Goal: Task Accomplishment & Management: Use online tool/utility

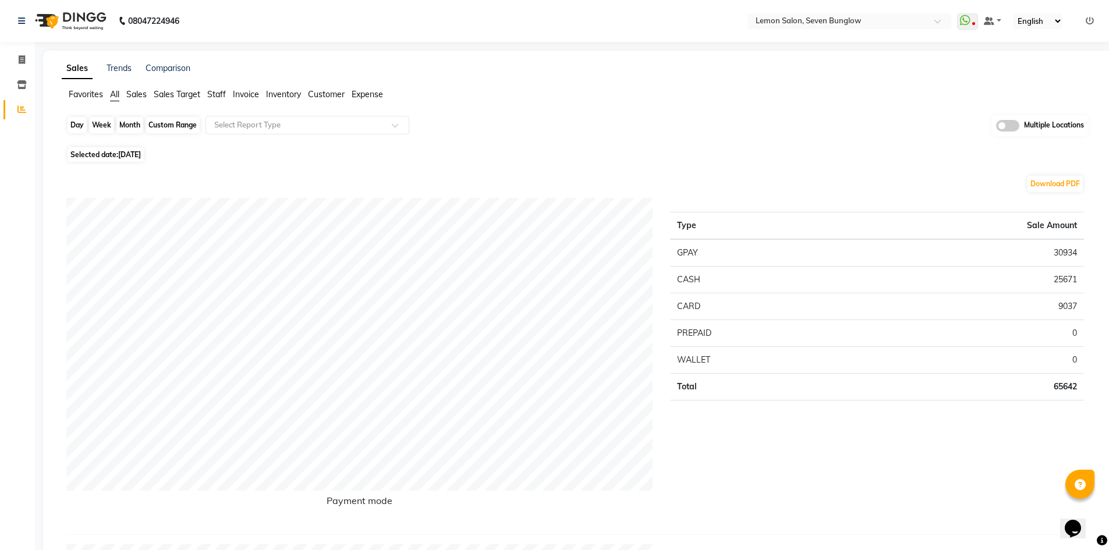
click at [75, 128] on div "Day" at bounding box center [77, 125] width 19 height 16
select select "9"
select select "2025"
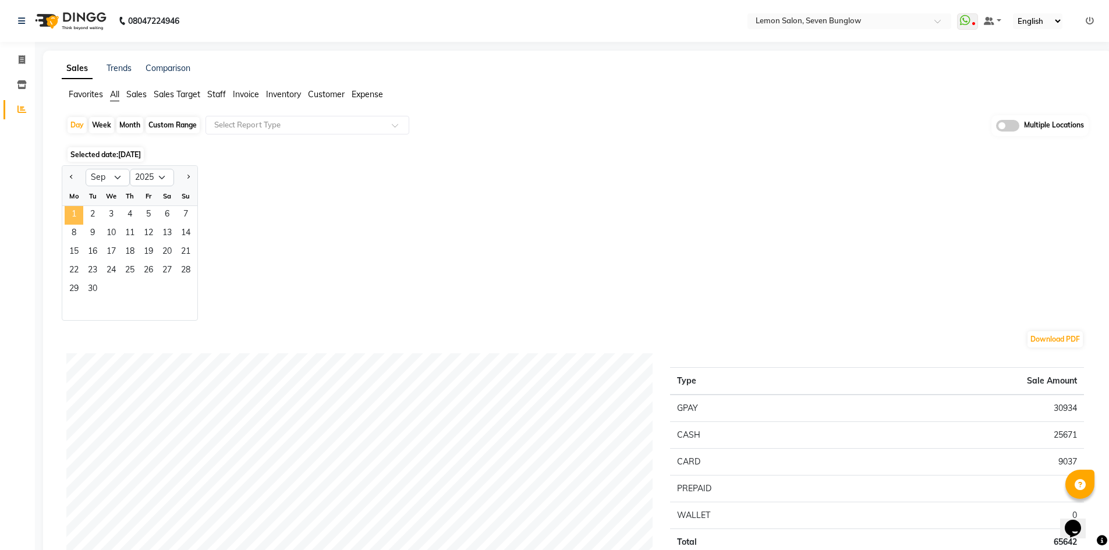
click at [76, 213] on span "1" at bounding box center [74, 215] width 19 height 19
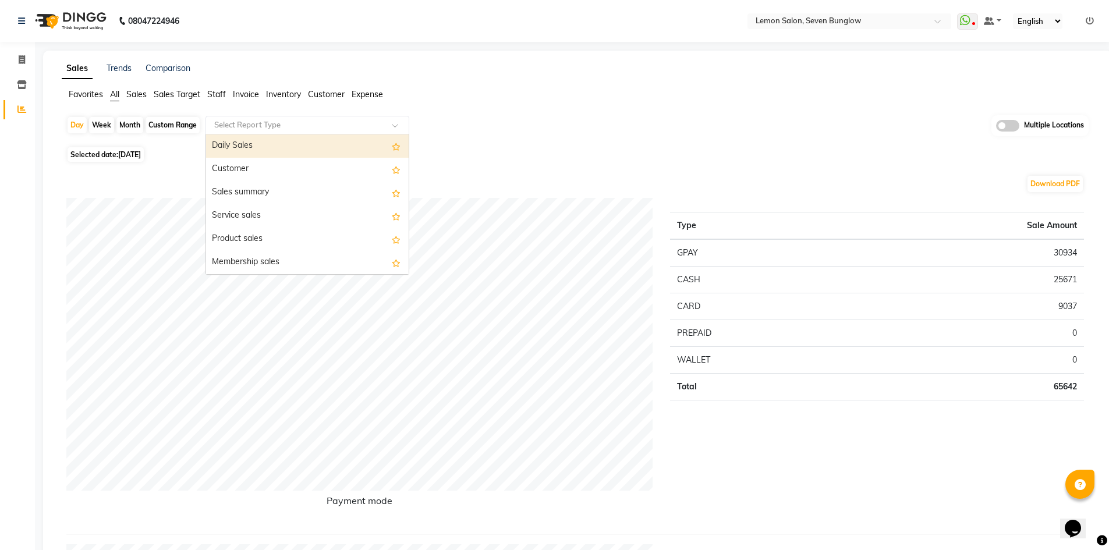
click at [299, 130] on input "text" at bounding box center [296, 125] width 168 height 12
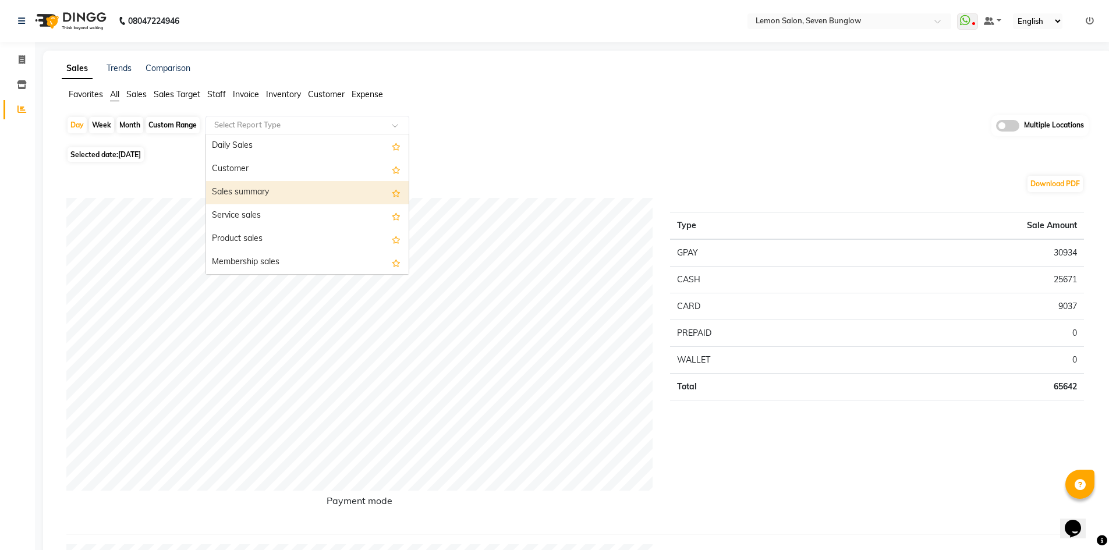
click at [284, 194] on div "Sales summary" at bounding box center [307, 192] width 203 height 23
select select "filtered_report"
select select "csv"
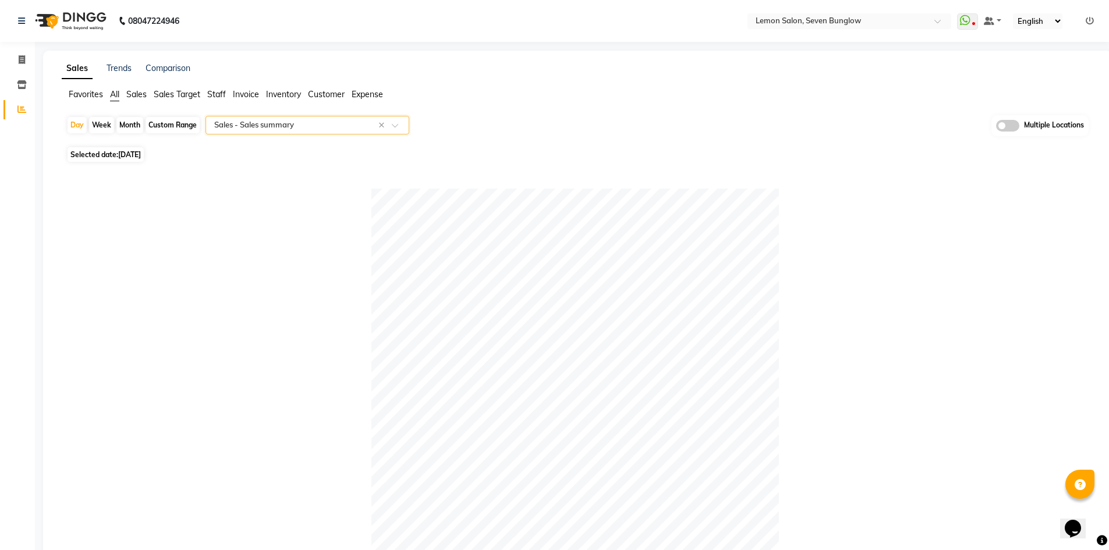
click at [291, 119] on input "text" at bounding box center [296, 125] width 168 height 12
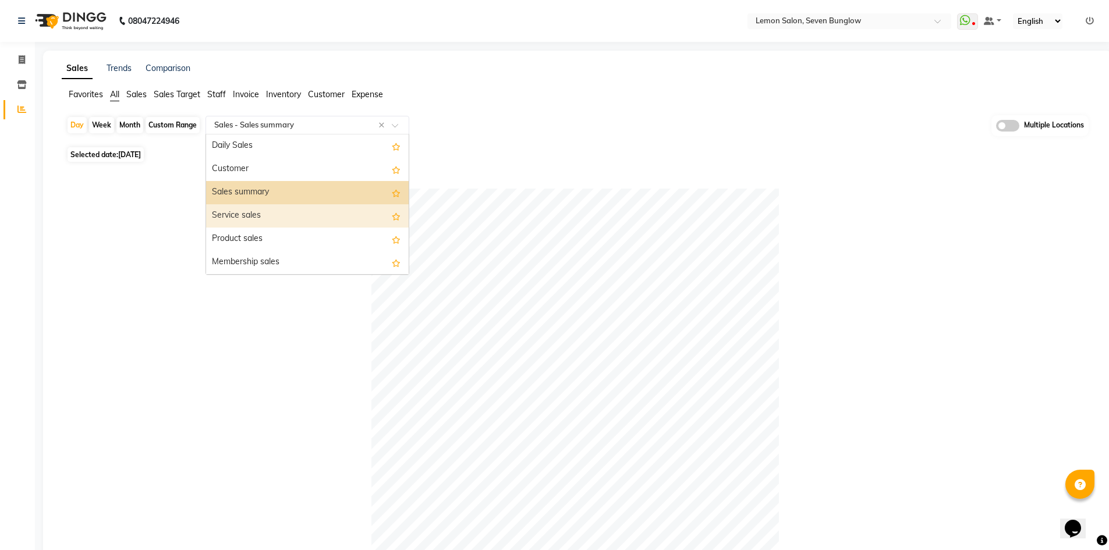
click at [296, 220] on div "Service sales" at bounding box center [307, 215] width 203 height 23
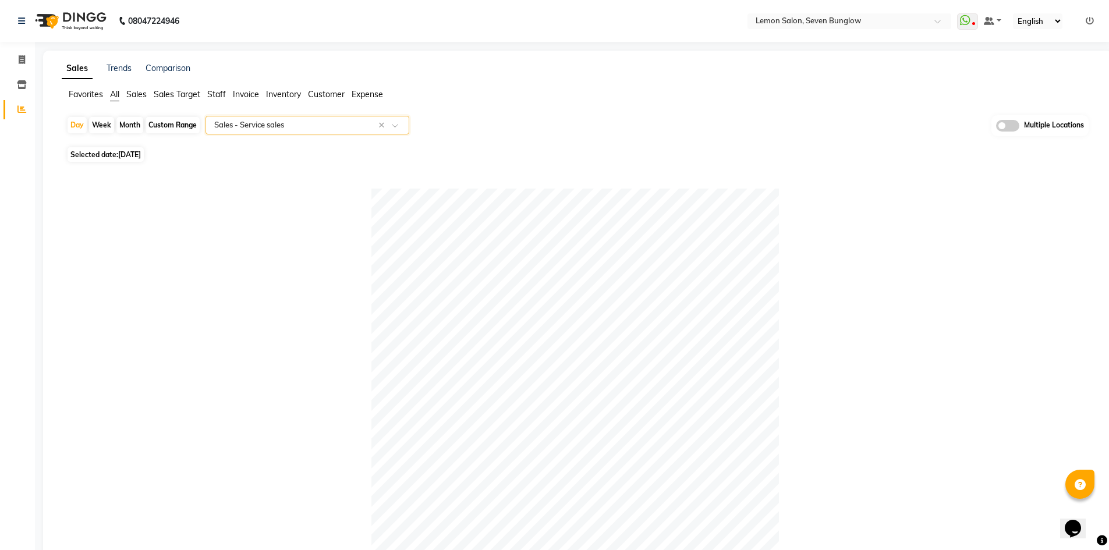
click at [295, 125] on input "text" at bounding box center [296, 125] width 168 height 12
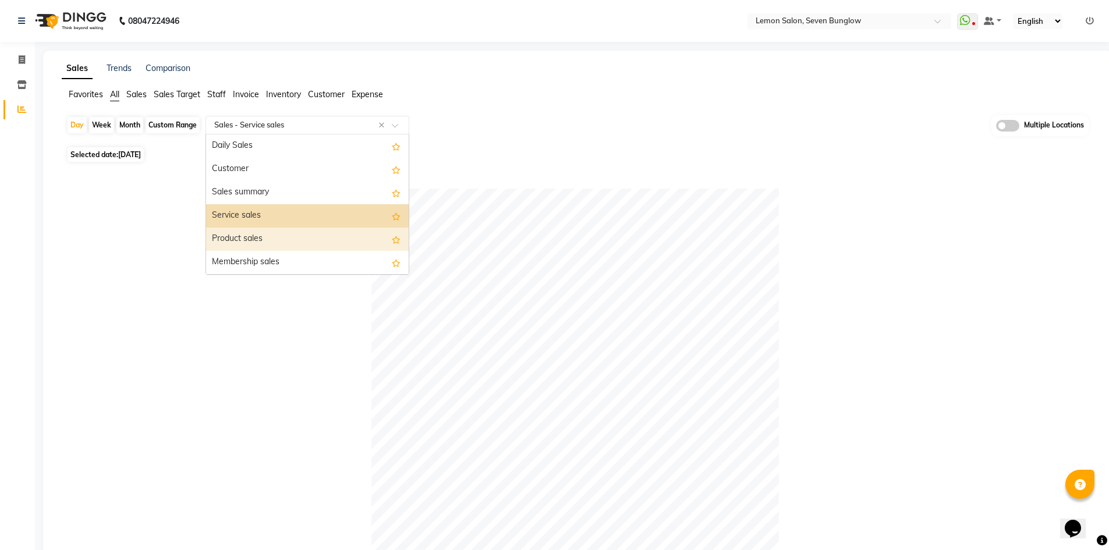
click at [295, 236] on div "Product sales" at bounding box center [307, 239] width 203 height 23
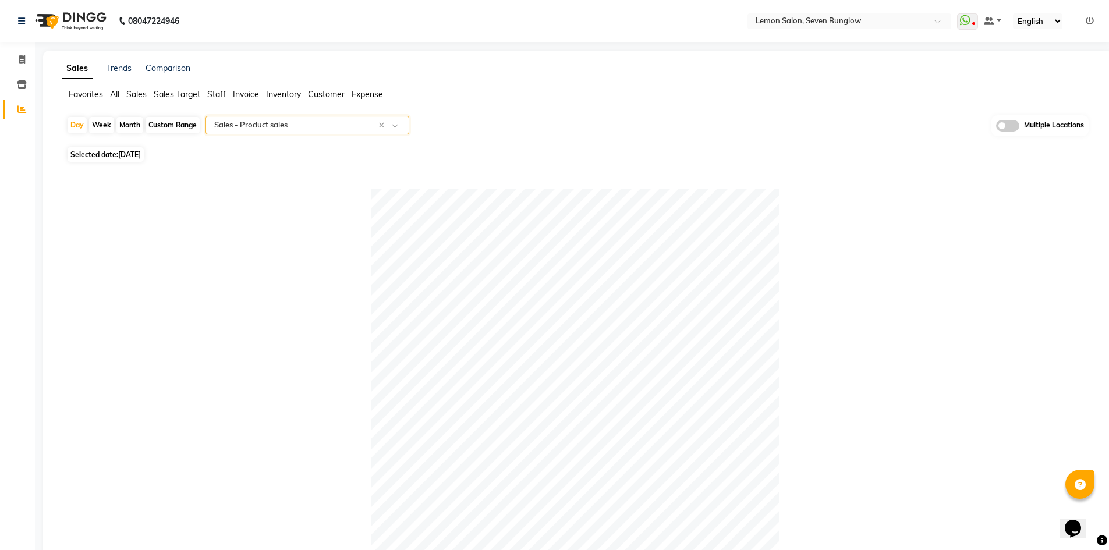
click at [285, 123] on input "text" at bounding box center [296, 125] width 168 height 12
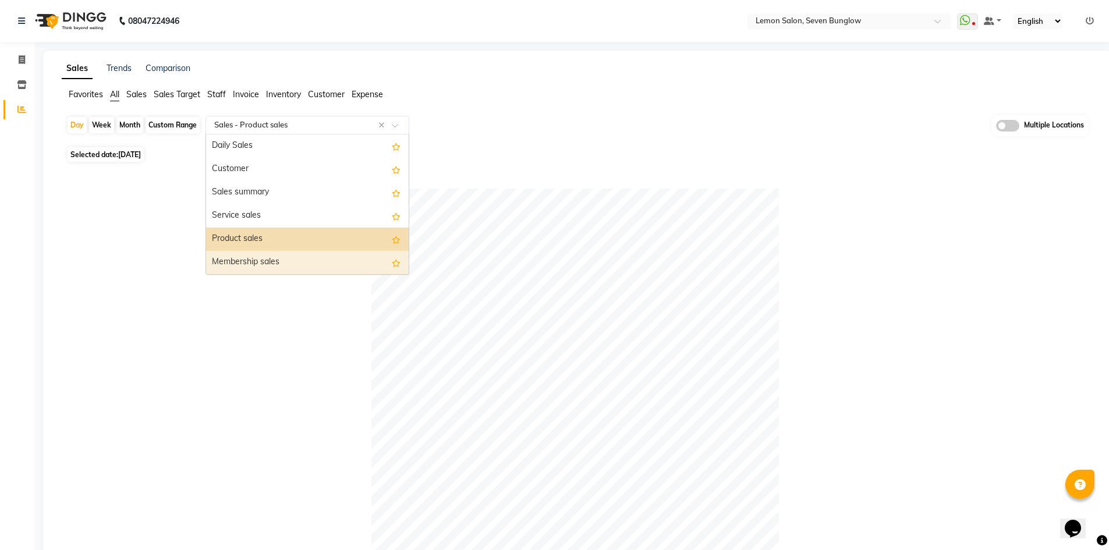
click at [281, 260] on div "Membership sales" at bounding box center [307, 262] width 203 height 23
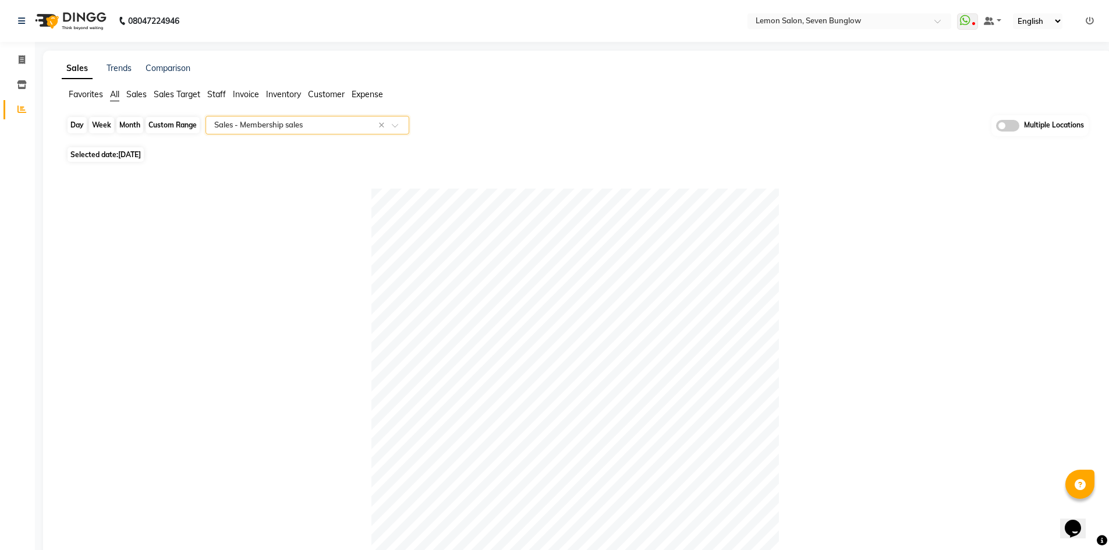
click at [68, 125] on div "Day" at bounding box center [77, 125] width 19 height 16
select select "9"
select select "2025"
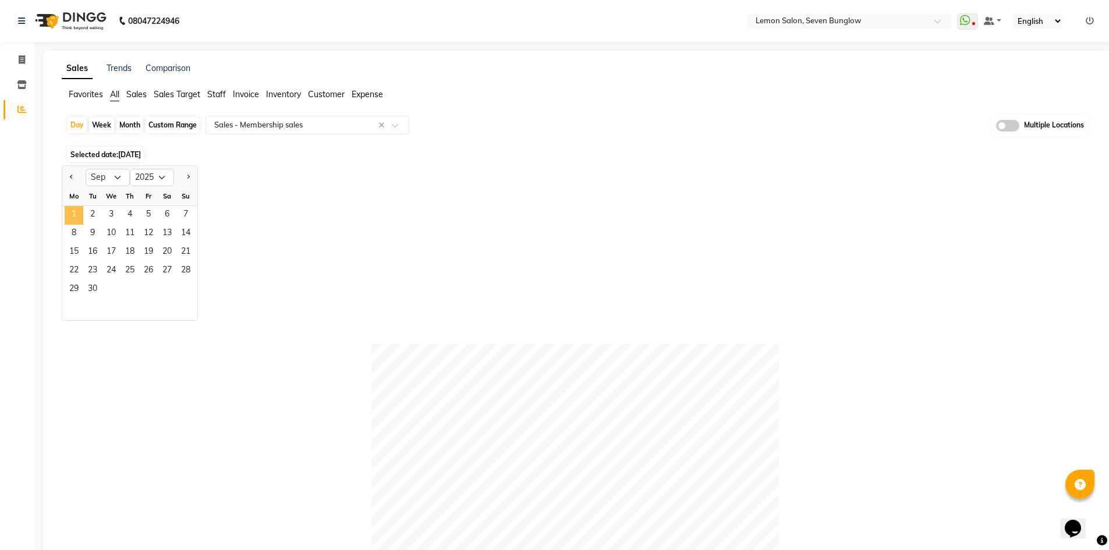
click at [76, 214] on span "1" at bounding box center [74, 215] width 19 height 19
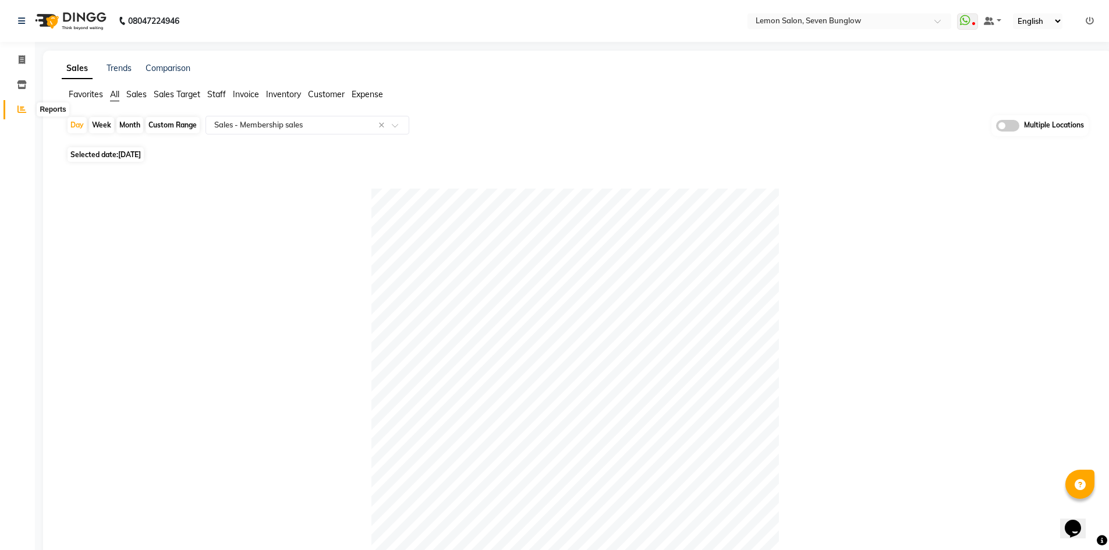
click at [19, 107] on icon at bounding box center [21, 109] width 9 height 9
click at [23, 61] on icon at bounding box center [22, 59] width 6 height 9
select select "service"
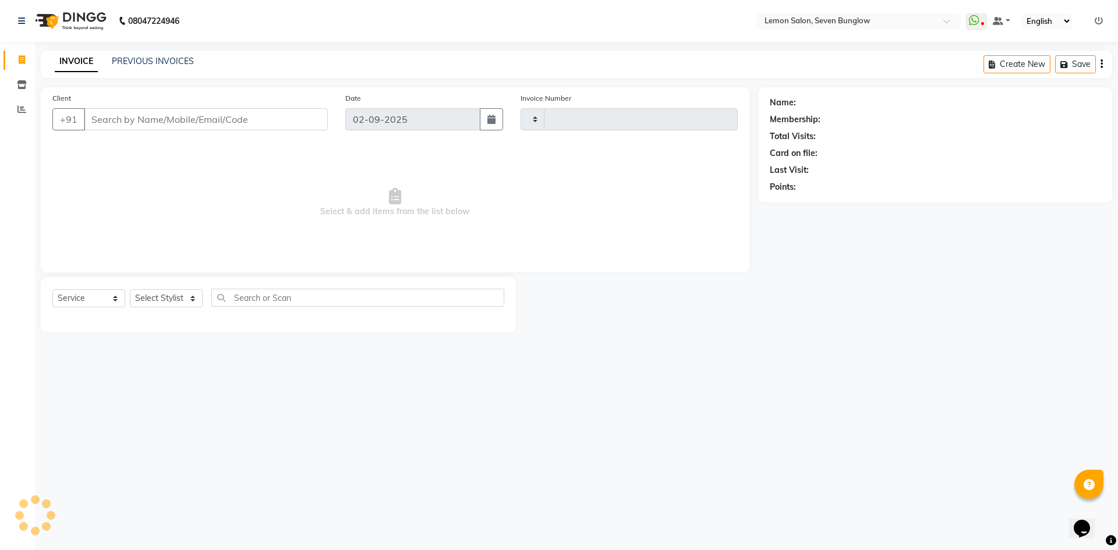
type input "7072"
select select "562"
click at [19, 101] on link "Reports" at bounding box center [17, 109] width 28 height 19
